Goal: Task Accomplishment & Management: Use online tool/utility

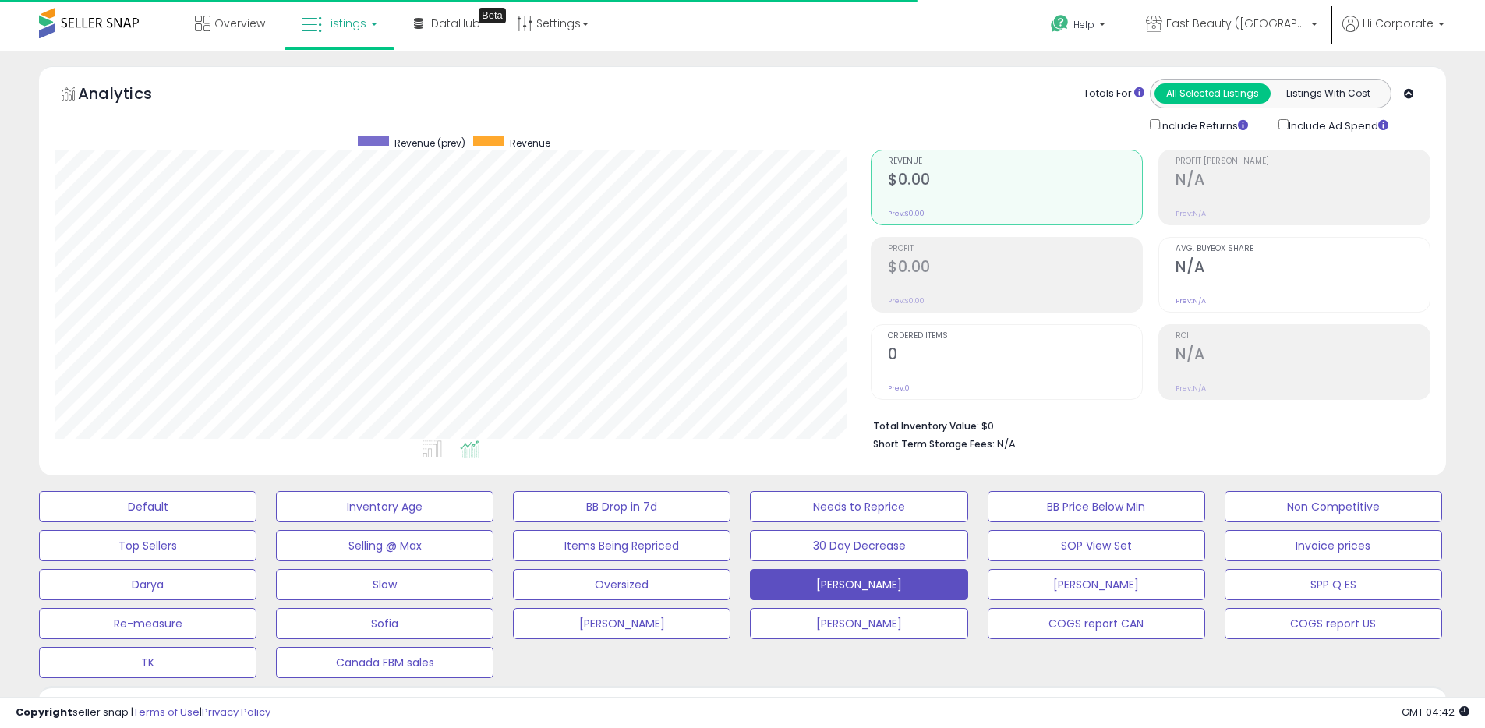
scroll to position [320, 816]
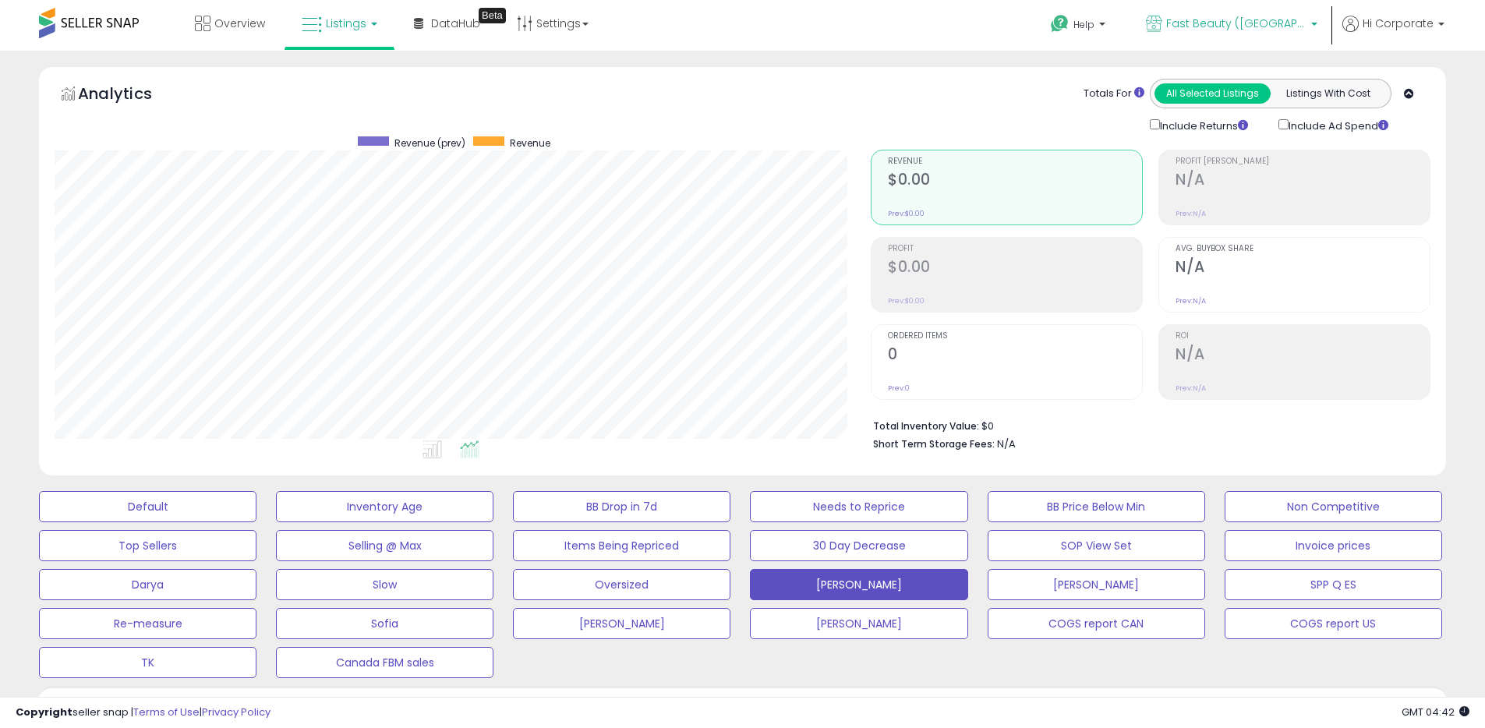
click at [1249, 34] on p "Fast Beauty ([GEOGRAPHIC_DATA])" at bounding box center [1231, 25] width 171 height 19
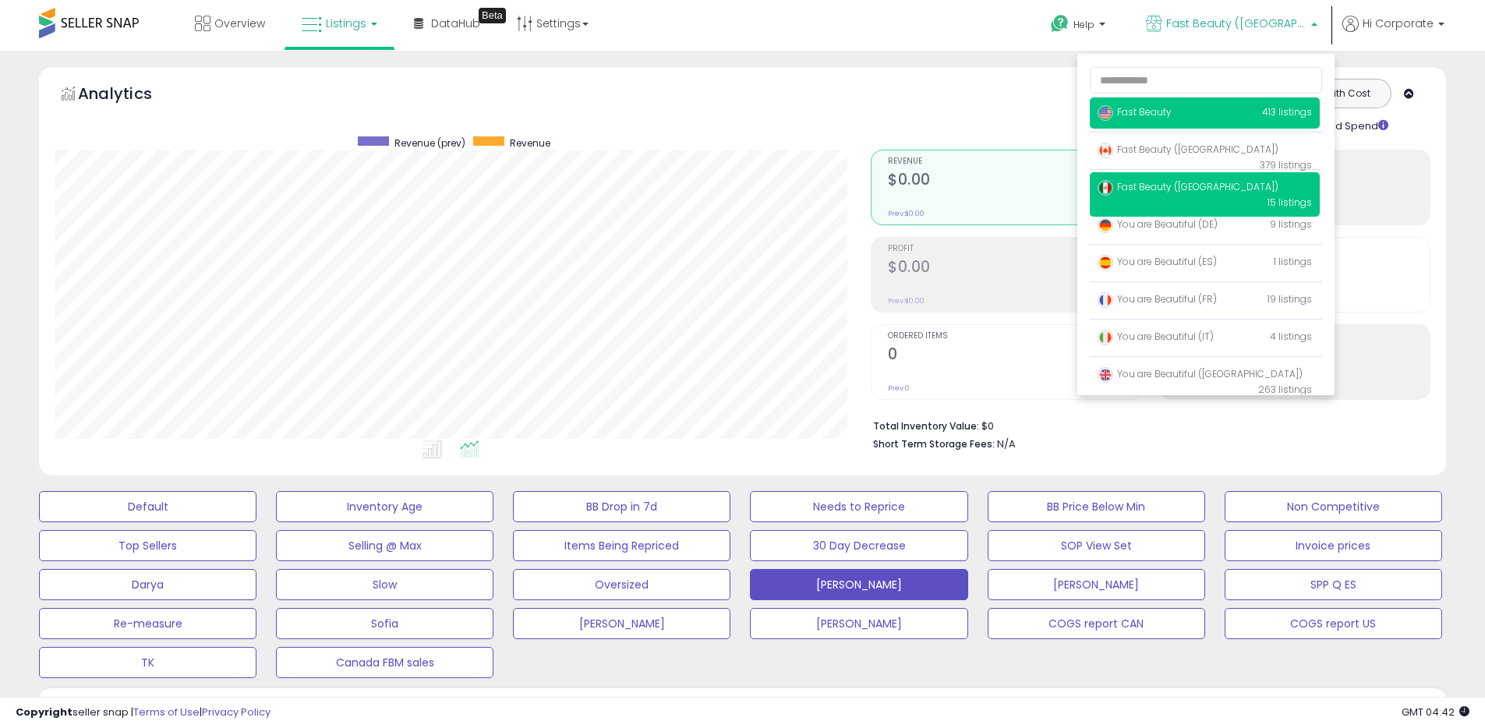
click at [1149, 105] on span "Fast Beauty" at bounding box center [1134, 111] width 74 height 13
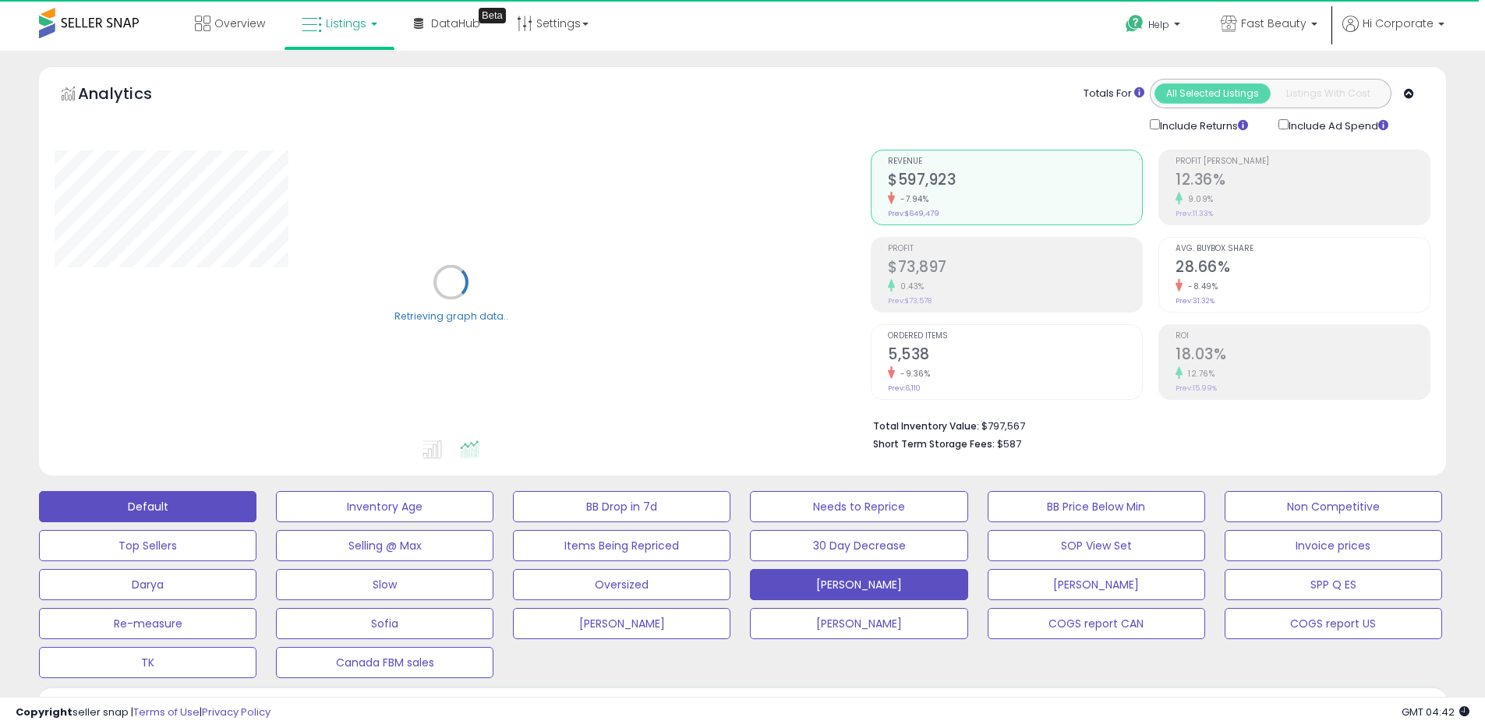
click at [224, 512] on button "Default" at bounding box center [147, 506] width 217 height 31
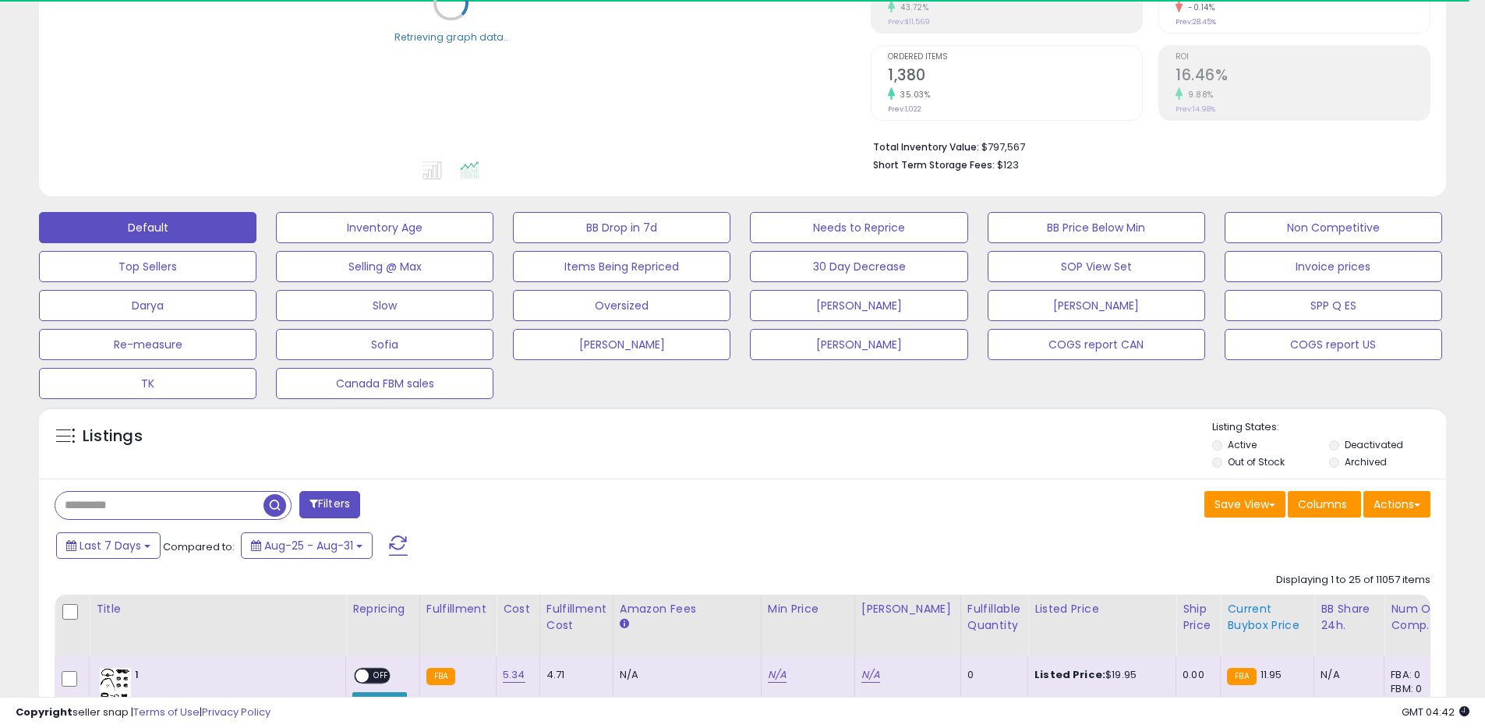
scroll to position [483, 0]
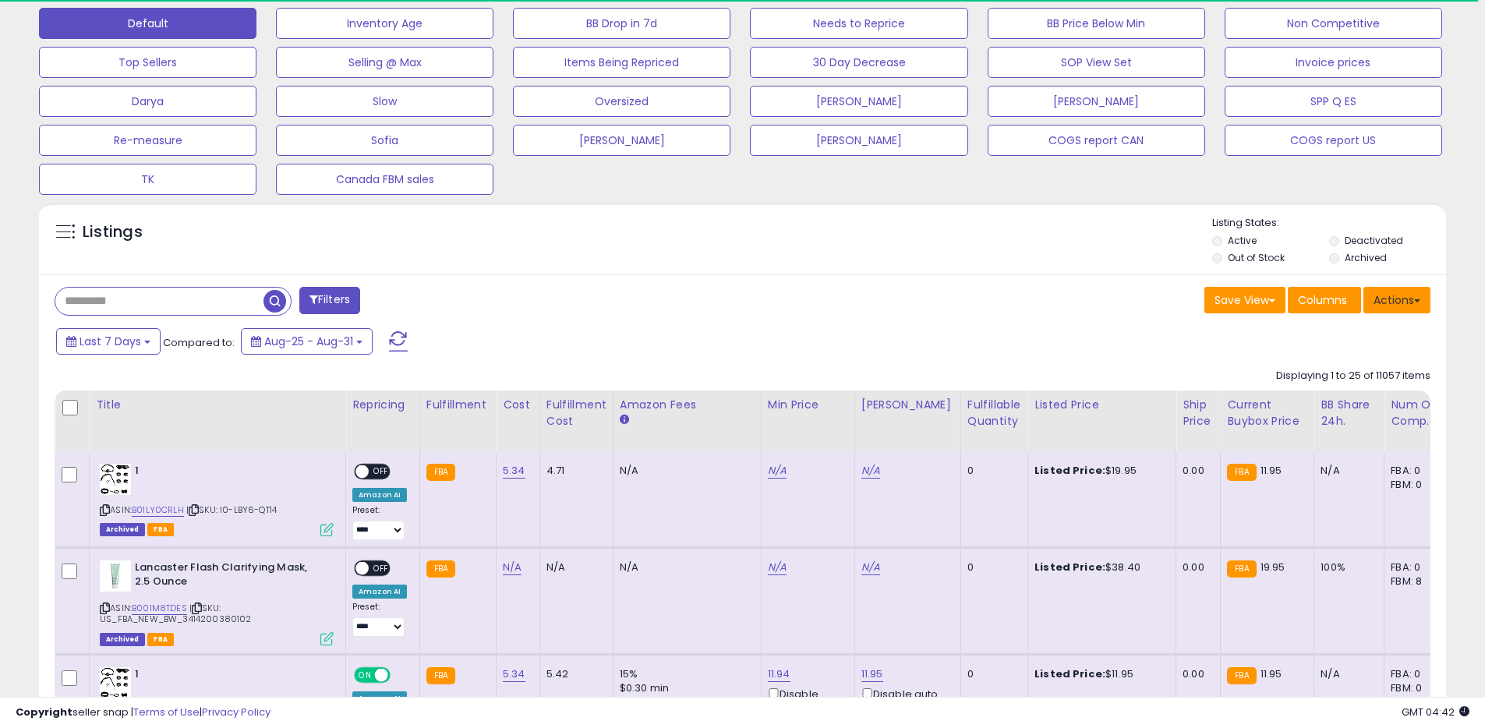
click at [1401, 295] on button "Actions" at bounding box center [1396, 300] width 67 height 27
click at [1324, 403] on link "Export All Columns" at bounding box center [1333, 399] width 171 height 24
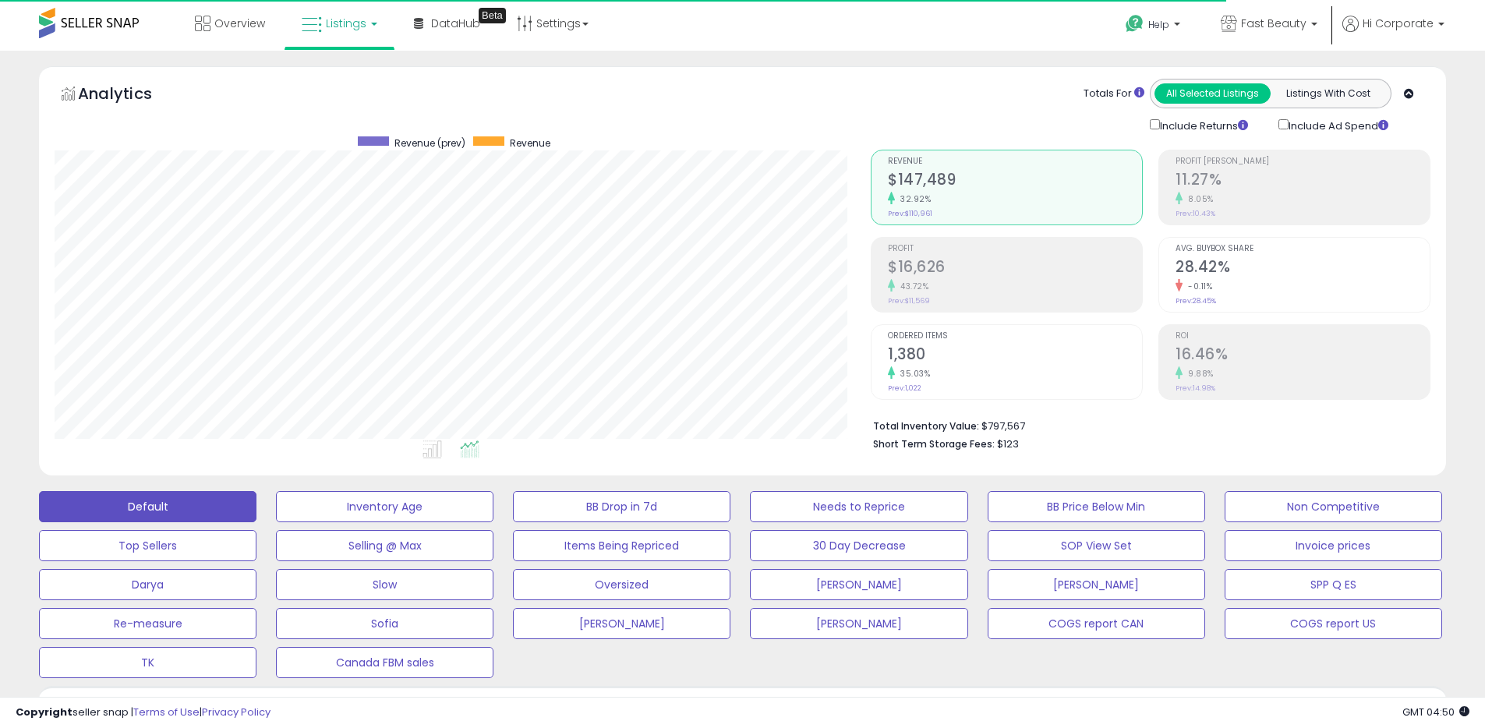
scroll to position [320, 816]
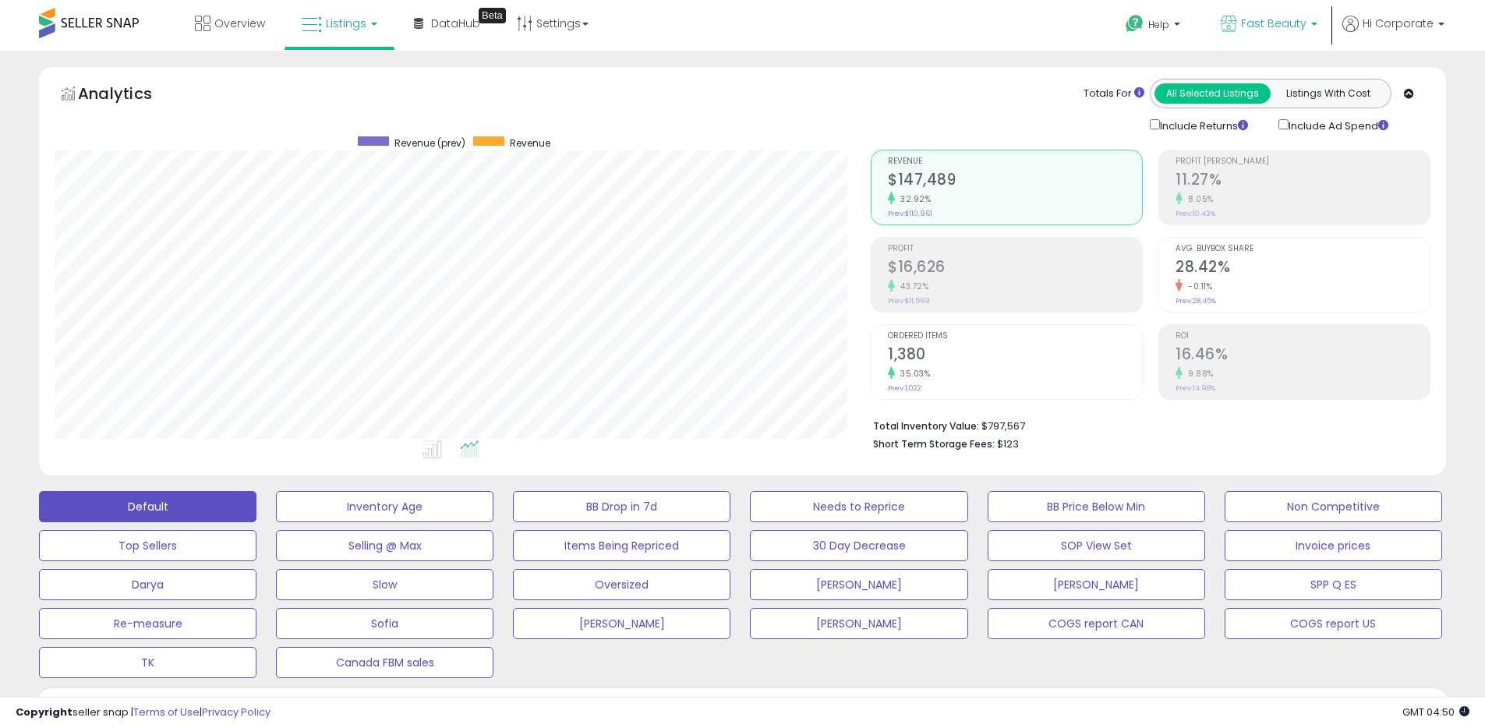
drag, startPoint x: 1256, startPoint y: 20, endPoint x: 1252, endPoint y: 30, distance: 10.5
click at [1257, 20] on span "Fast Beauty" at bounding box center [1273, 24] width 65 height 16
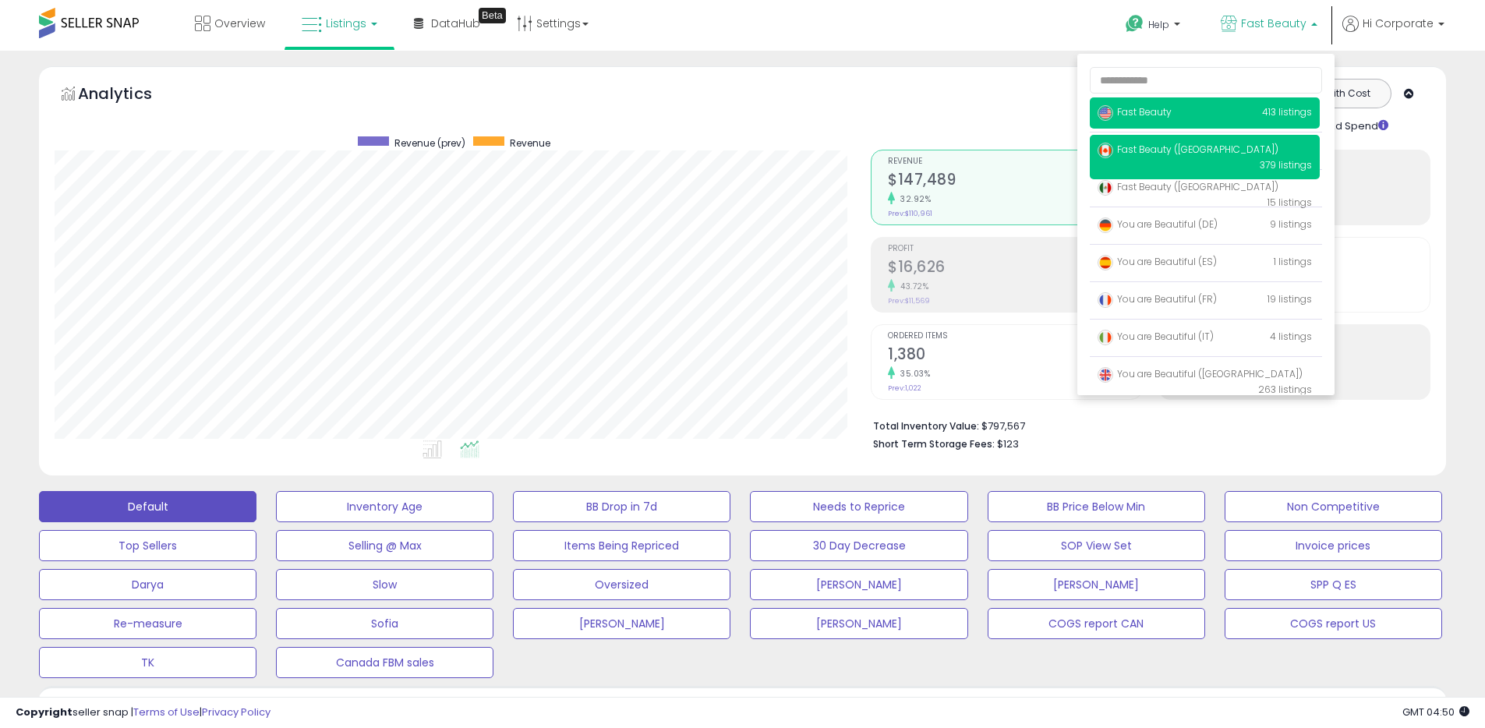
click at [1140, 155] on span "Fast Beauty ([GEOGRAPHIC_DATA])" at bounding box center [1187, 149] width 181 height 13
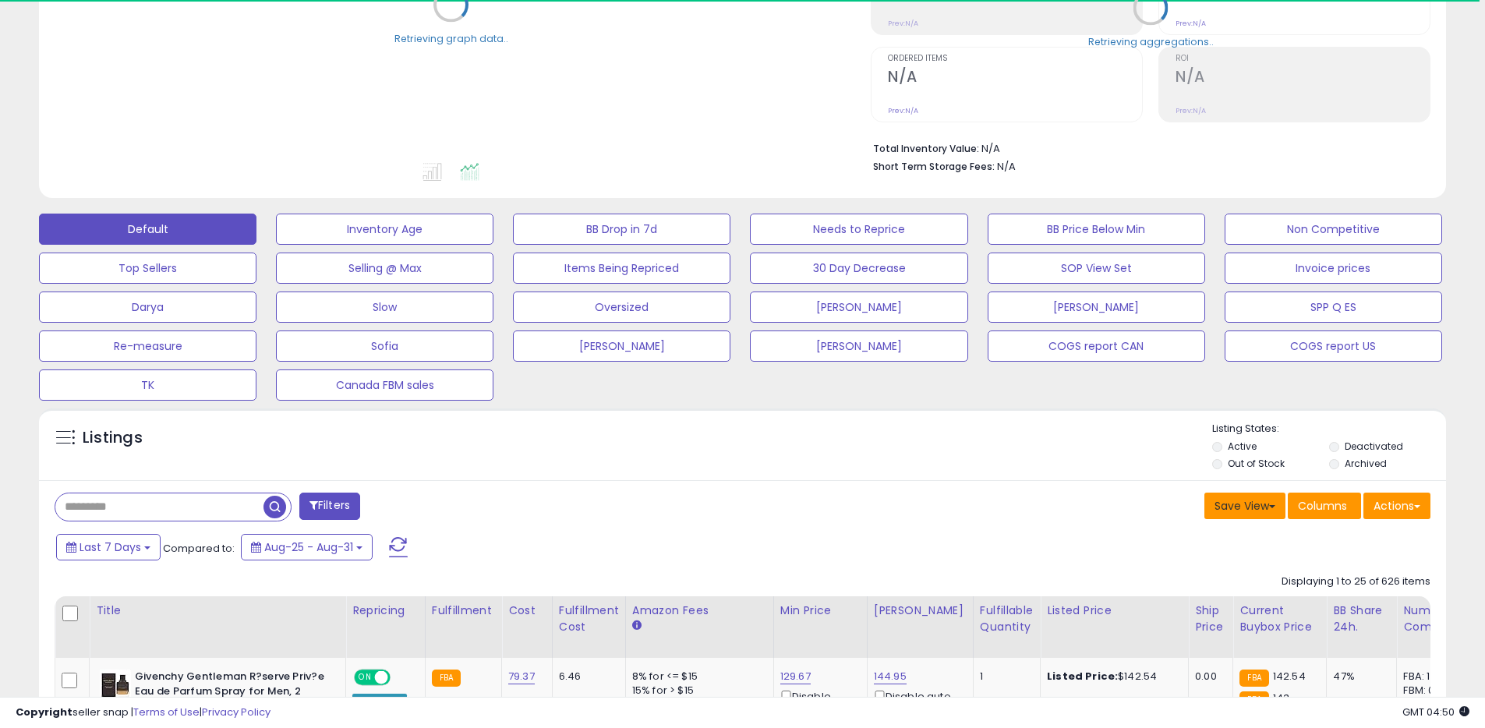
scroll to position [305, 0]
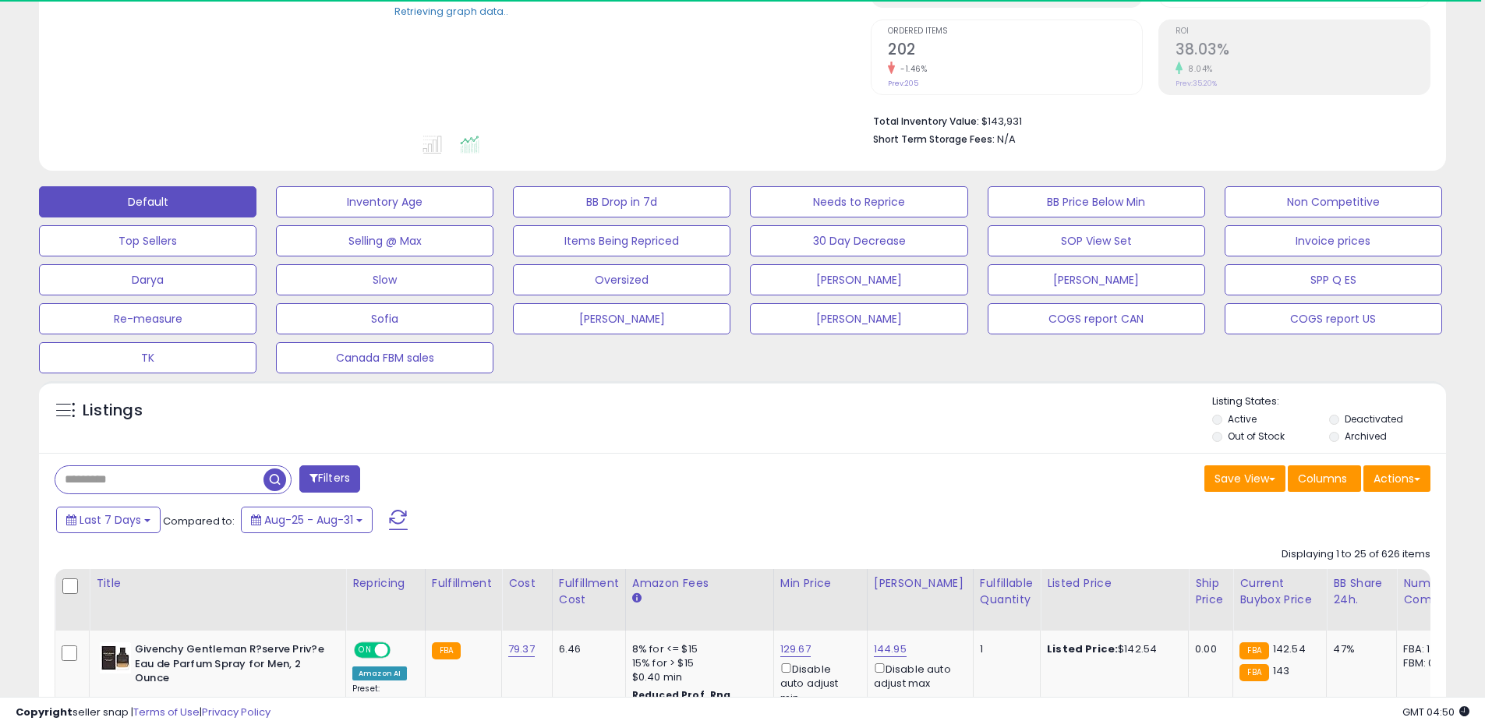
click at [1355, 436] on label "Archived" at bounding box center [1366, 435] width 42 height 13
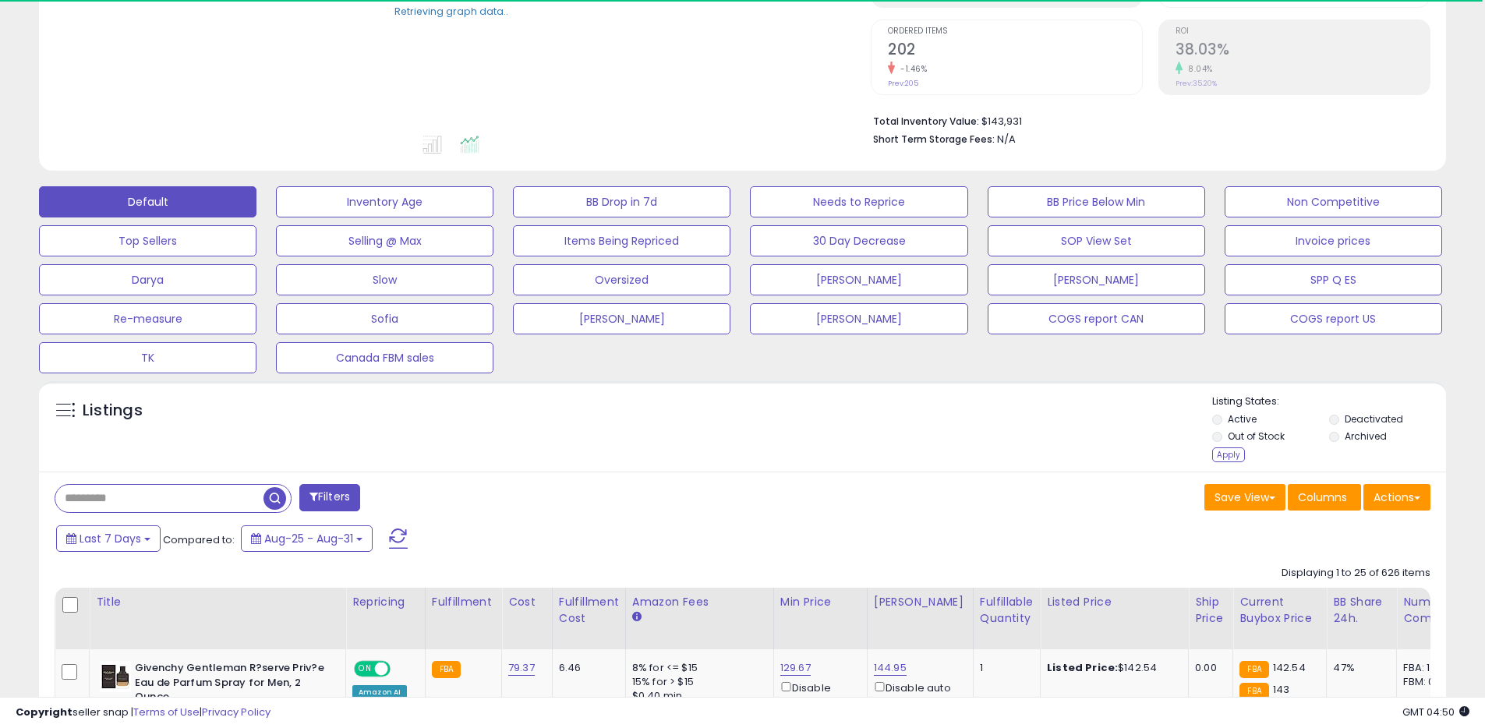
click at [1273, 436] on label "Out of Stock" at bounding box center [1256, 435] width 57 height 13
click at [1246, 421] on label "Active" at bounding box center [1242, 418] width 29 height 13
click at [1232, 447] on div "Apply" at bounding box center [1228, 454] width 33 height 15
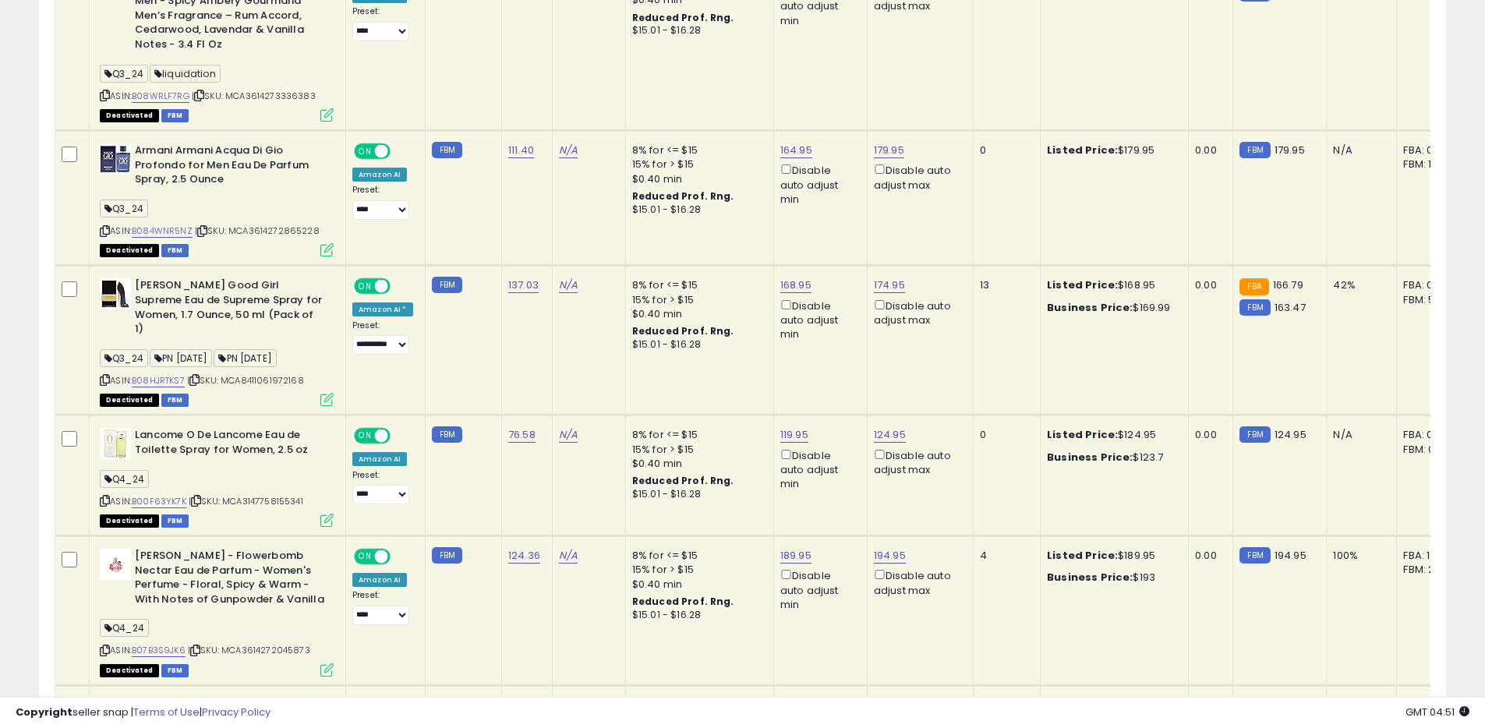
scroll to position [726, 0]
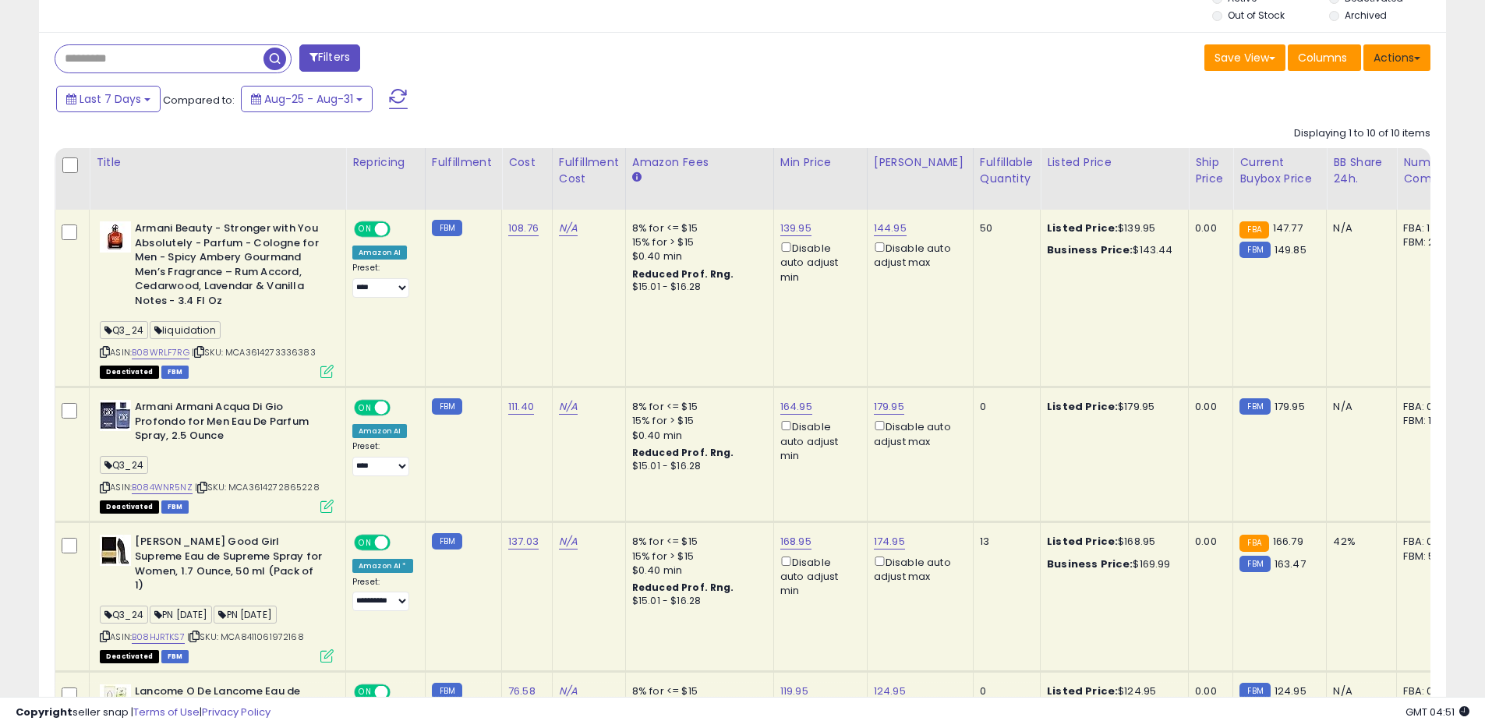
click at [1390, 50] on button "Actions" at bounding box center [1396, 57] width 67 height 27
click at [1344, 147] on link "Export All Columns" at bounding box center [1333, 157] width 171 height 24
